Goal: Task Accomplishment & Management: Manage account settings

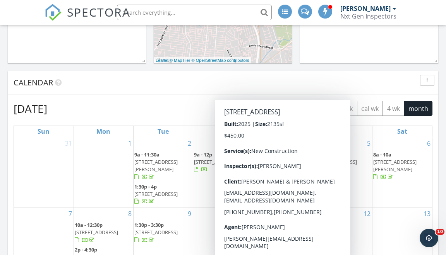
scroll to position [317, 0]
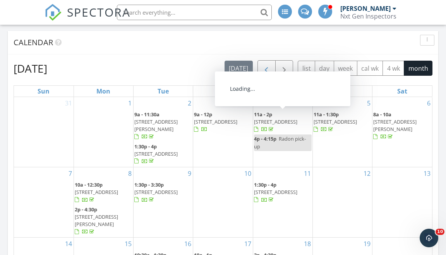
click at [263, 65] on span "button" at bounding box center [266, 68] width 9 height 9
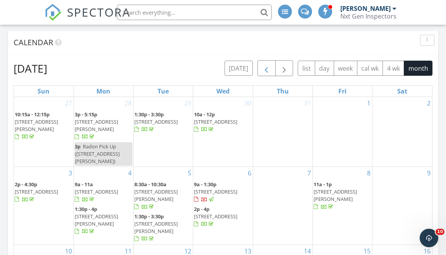
click at [270, 68] on span "button" at bounding box center [266, 68] width 9 height 9
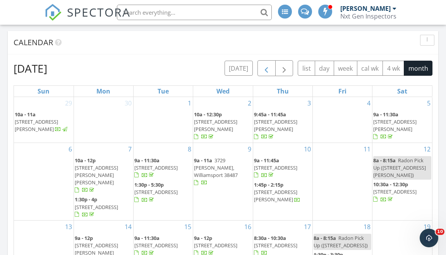
click at [271, 67] on span "button" at bounding box center [266, 68] width 9 height 9
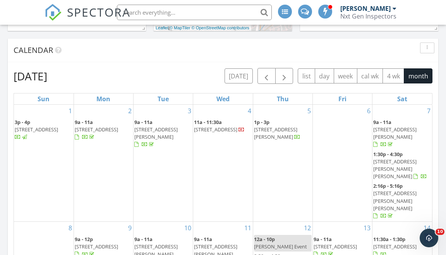
scroll to position [306, 0]
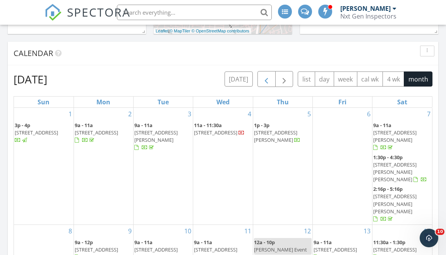
click at [264, 76] on span "button" at bounding box center [266, 79] width 9 height 9
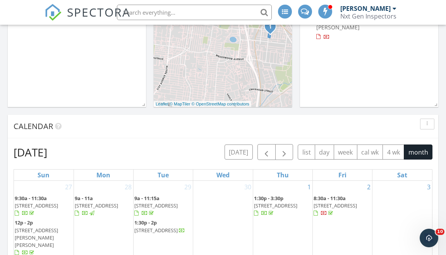
scroll to position [271, 0]
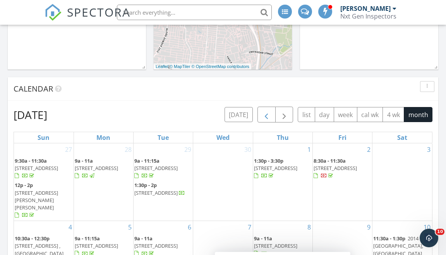
click at [263, 114] on span "button" at bounding box center [266, 114] width 9 height 9
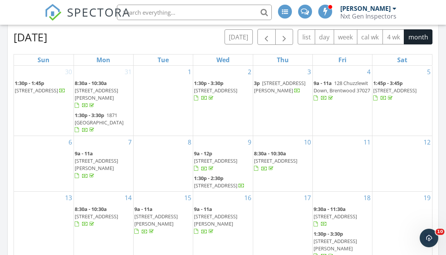
scroll to position [306, 0]
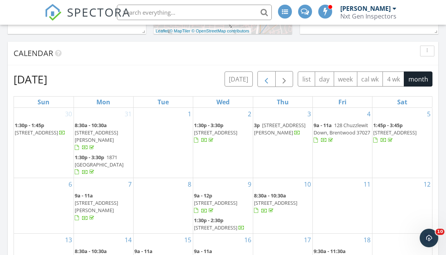
click at [263, 84] on span "button" at bounding box center [266, 79] width 9 height 9
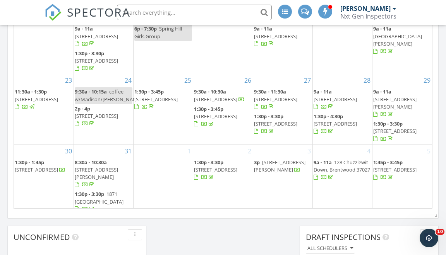
scroll to position [0, 0]
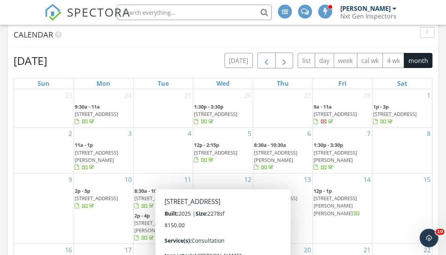
click at [268, 58] on span "button" at bounding box center [266, 60] width 9 height 9
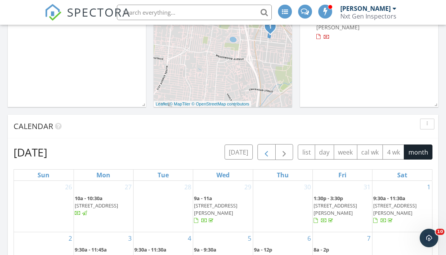
click at [274, 150] on button "button" at bounding box center [266, 152] width 18 height 16
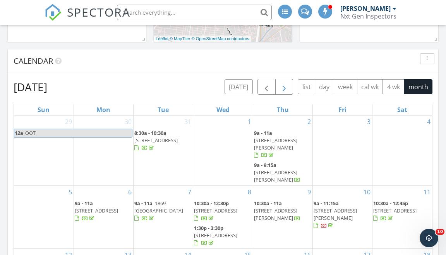
click at [283, 91] on span "button" at bounding box center [283, 86] width 9 height 9
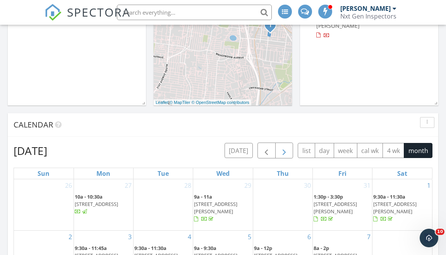
click at [278, 148] on button "button" at bounding box center [284, 151] width 18 height 16
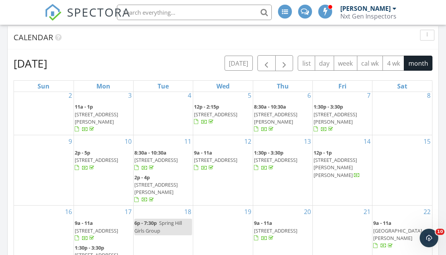
click at [171, 12] on input "text" at bounding box center [194, 12] width 155 height 15
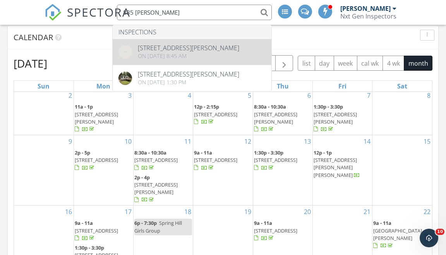
type input "835 Harris"
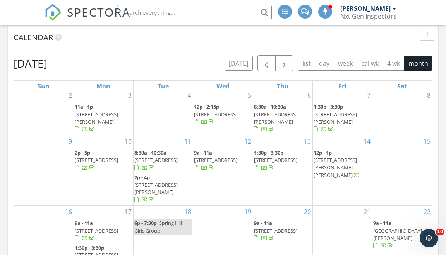
click at [188, 17] on input "text" at bounding box center [194, 12] width 155 height 15
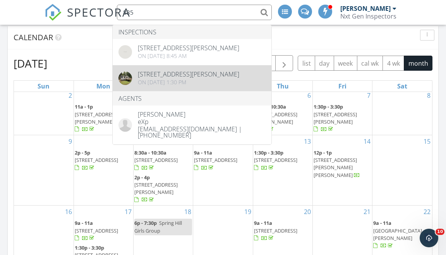
type input "835"
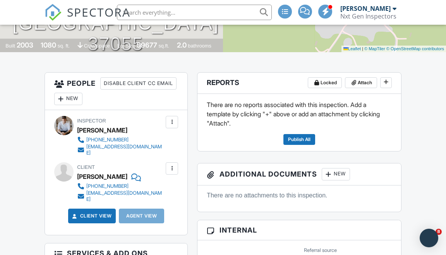
scroll to position [56, 0]
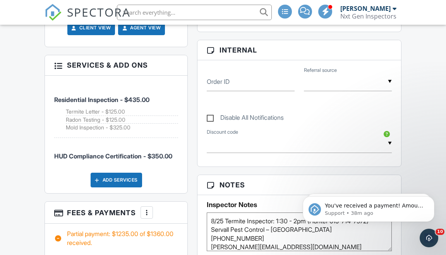
scroll to position [482, 0]
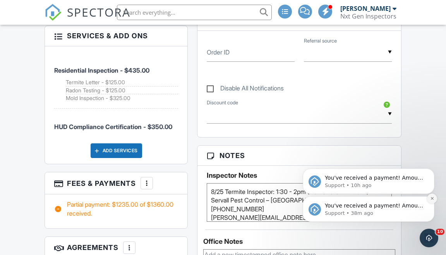
click at [431, 198] on icon "Dismiss notification" at bounding box center [431, 198] width 3 height 3
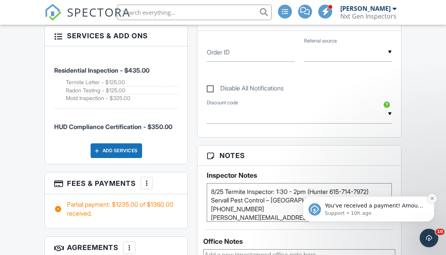
click at [431, 200] on icon "Dismiss notification" at bounding box center [431, 198] width 3 height 3
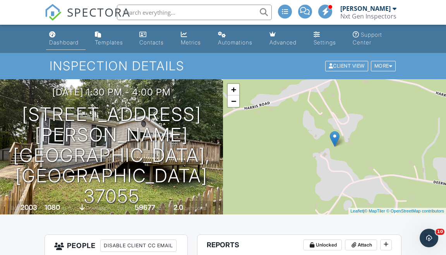
scroll to position [0, 0]
click at [152, 15] on input "text" at bounding box center [194, 12] width 155 height 15
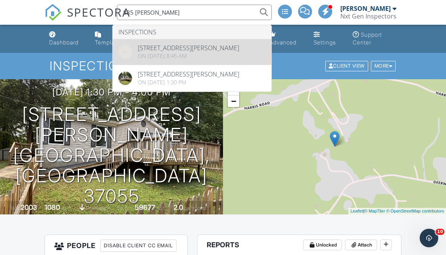
type input "835 Harris"
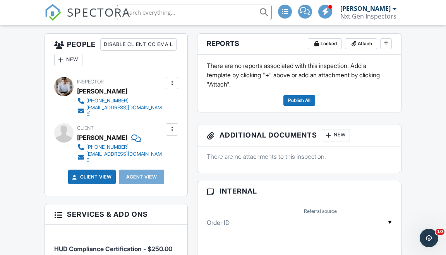
scroll to position [201, 0]
click at [175, 126] on div at bounding box center [172, 130] width 8 height 8
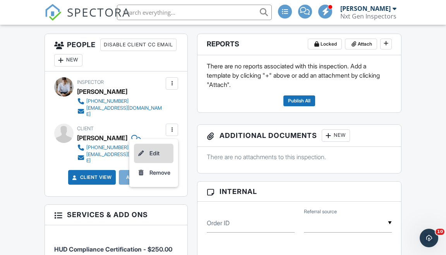
click at [163, 147] on li "Edit" at bounding box center [153, 153] width 39 height 19
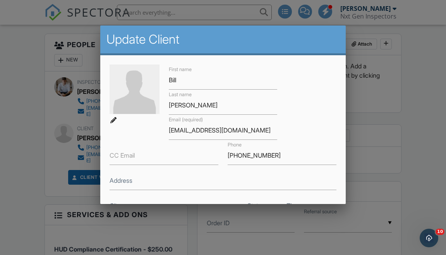
click at [412, 140] on div at bounding box center [223, 120] width 446 height 319
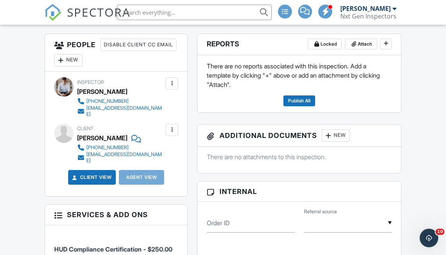
click at [174, 126] on div at bounding box center [172, 130] width 8 height 8
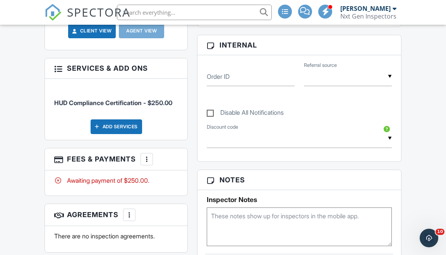
scroll to position [368, 0]
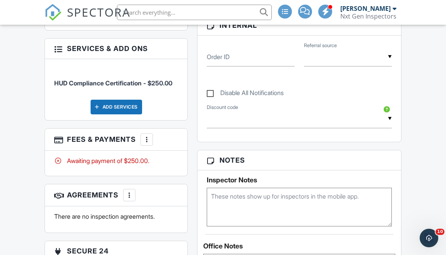
click at [144, 136] on div at bounding box center [147, 140] width 8 height 8
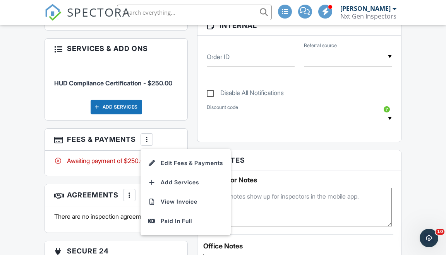
click at [188, 107] on div "People Disable Client CC Email New Client Client's Agent Listing Agent Add Anot…" at bounding box center [116, 84] width 152 height 435
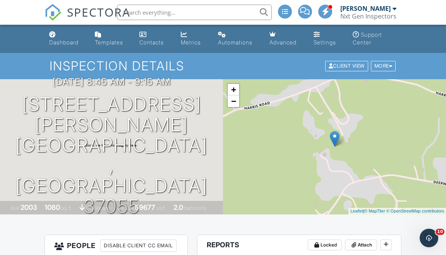
scroll to position [0, 0]
click at [65, 45] on div "Dashboard" at bounding box center [63, 42] width 29 height 7
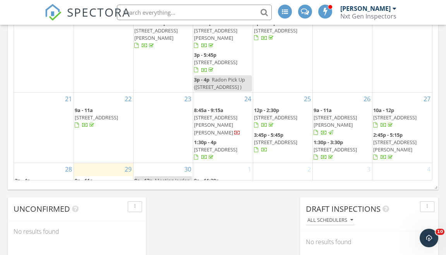
scroll to position [601, 0]
click at [212, 177] on span "9a - 11:30a 1470 Milltown Rd, Lewisburg 37091" at bounding box center [223, 188] width 58 height 23
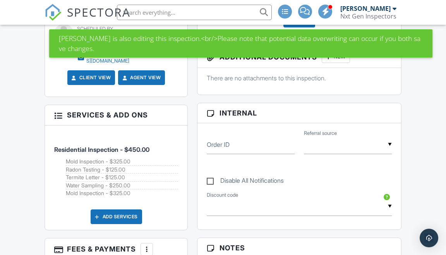
click at [54, 106] on h3 "Services & Add ons" at bounding box center [116, 115] width 142 height 20
click at [57, 111] on div at bounding box center [58, 115] width 8 height 8
click at [151, 243] on div "More" at bounding box center [146, 249] width 12 height 12
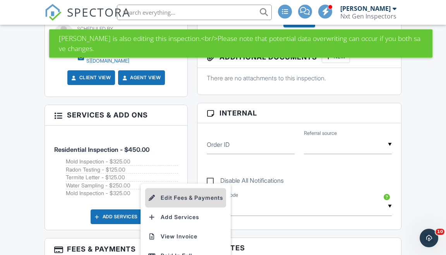
click at [175, 188] on li "Edit Fees & Payments" at bounding box center [185, 197] width 81 height 19
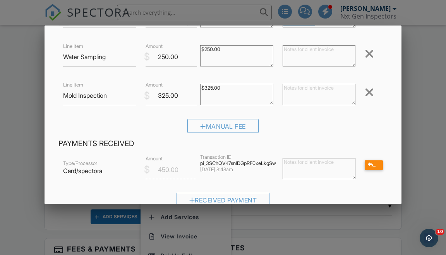
scroll to position [225, 0]
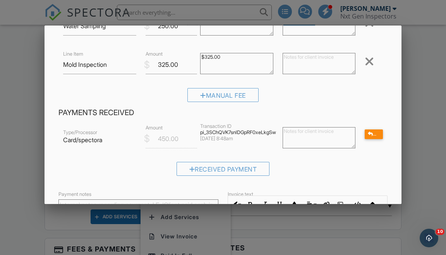
click at [419, 147] on div at bounding box center [223, 120] width 446 height 319
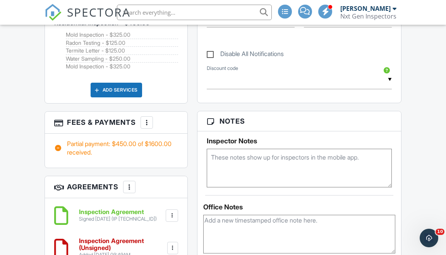
scroll to position [653, 0]
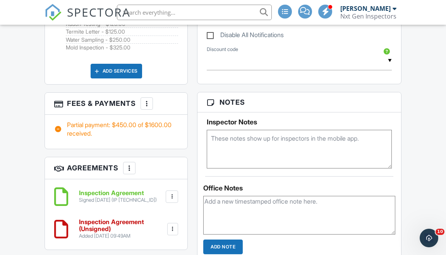
click at [168, 193] on div at bounding box center [172, 197] width 8 height 8
click at [149, 228] on li "Delete" at bounding box center [151, 237] width 44 height 19
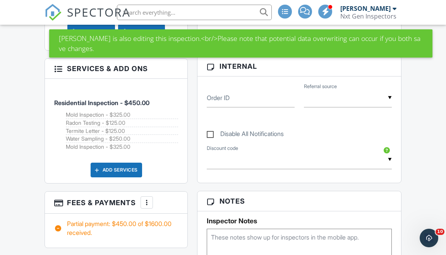
scroll to position [478, 0]
